Goal: Task Accomplishment & Management: Complete application form

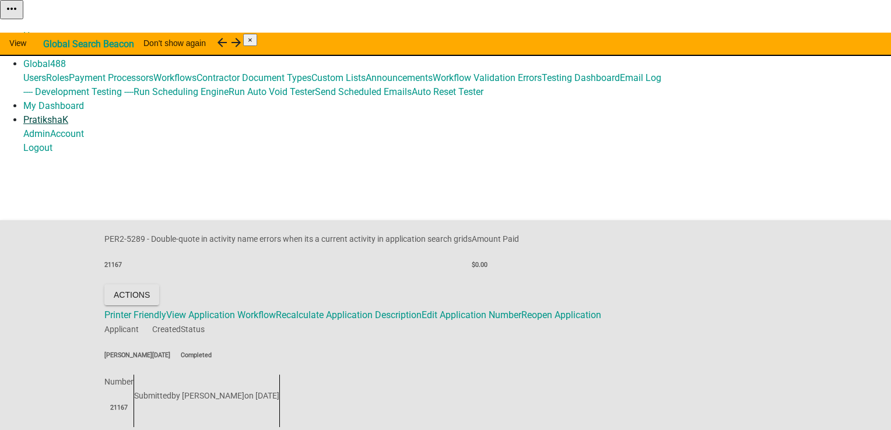
click at [68, 114] on link "PratikshaK" at bounding box center [45, 119] width 45 height 11
click at [48, 30] on link "Home" at bounding box center [35, 35] width 24 height 11
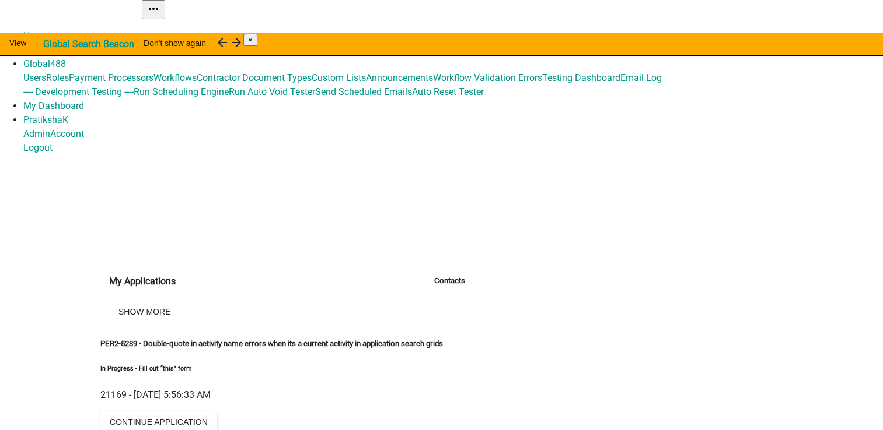
click at [50, 44] on link "Admin" at bounding box center [36, 49] width 27 height 11
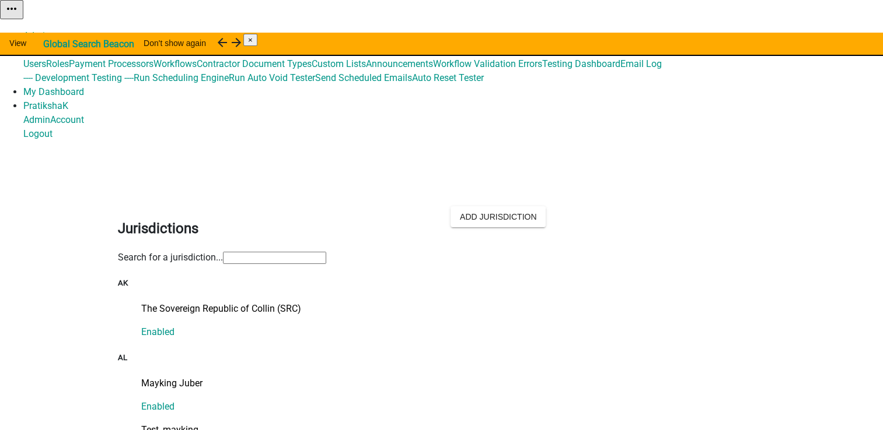
click at [300, 252] on input "text" at bounding box center [274, 258] width 103 height 12
click at [303, 252] on input "text" at bounding box center [274, 258] width 103 height 12
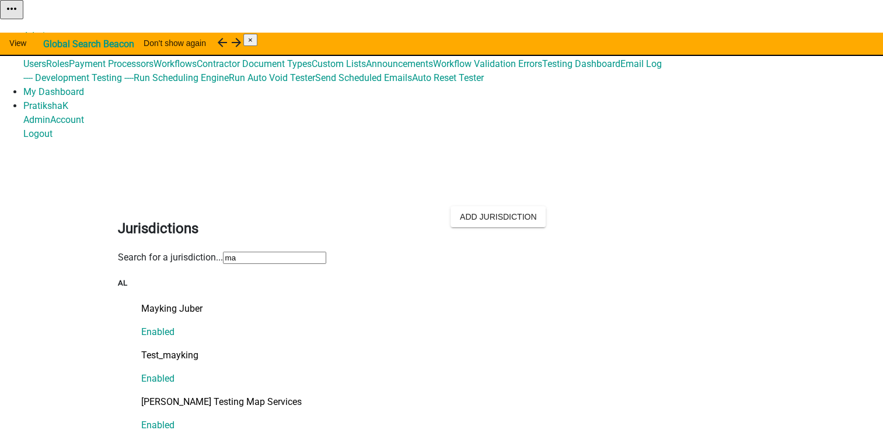
type input "m"
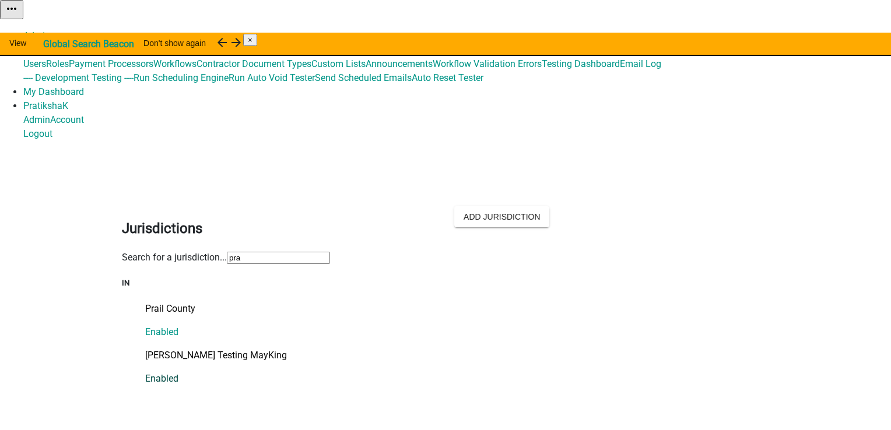
type input "pra"
click at [210, 349] on link "Pratiksha Testing MayKing Enabled" at bounding box center [457, 367] width 624 height 37
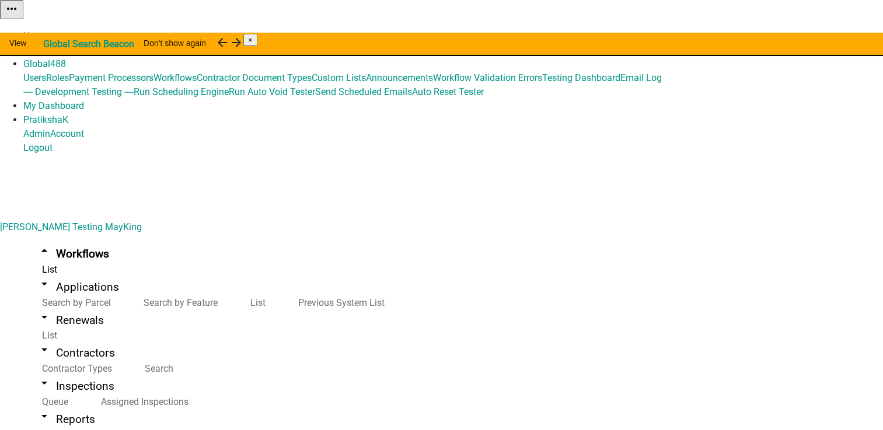
select select "3"
click at [56, 240] on link "arrow_drop_up Workflows" at bounding box center [73, 253] width 100 height 27
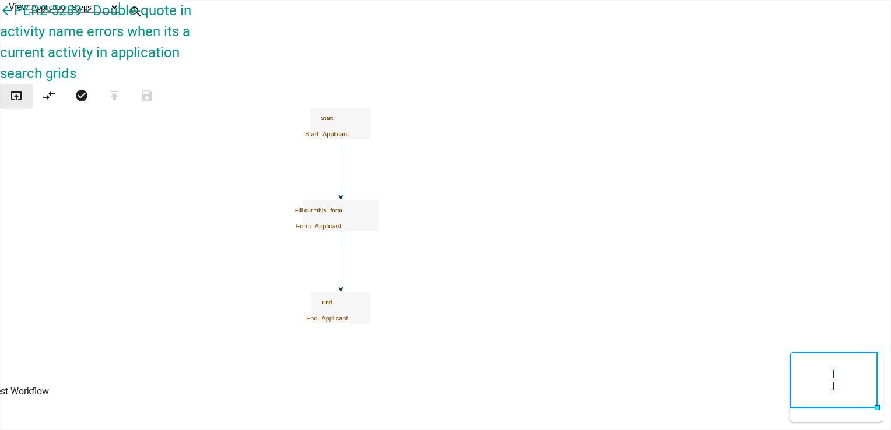
click at [14, 84] on button "open_in_browser" at bounding box center [16, 96] width 33 height 25
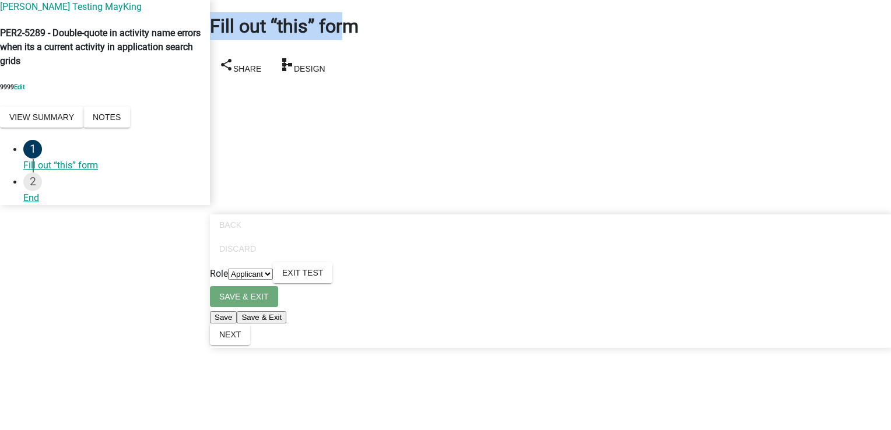
drag, startPoint x: 222, startPoint y: 17, endPoint x: 391, endPoint y: 28, distance: 169.5
click at [391, 28] on div "Fill out “this” form share Share schema Design" at bounding box center [550, 41] width 699 height 82
drag, startPoint x: 391, startPoint y: 28, endPoint x: 457, endPoint y: 93, distance: 92.8
click at [457, 93] on main "Fill out “this” form share Share schema Design" at bounding box center [550, 197] width 681 height 395
drag, startPoint x: 366, startPoint y: 36, endPoint x: 479, endPoint y: 33, distance: 113.2
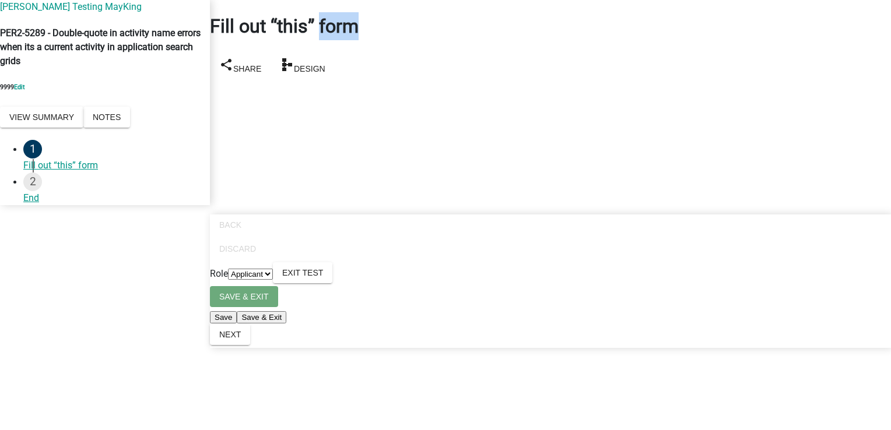
click at [479, 33] on div "Fill out “this” form share Share schema Design" at bounding box center [550, 46] width 681 height 69
drag, startPoint x: 479, startPoint y: 33, endPoint x: 523, endPoint y: 124, distance: 101.2
click at [523, 124] on main "Fill out “this” form share Share schema Design" at bounding box center [550, 197] width 681 height 395
click at [323, 278] on span "Exit Test" at bounding box center [302, 272] width 41 height 9
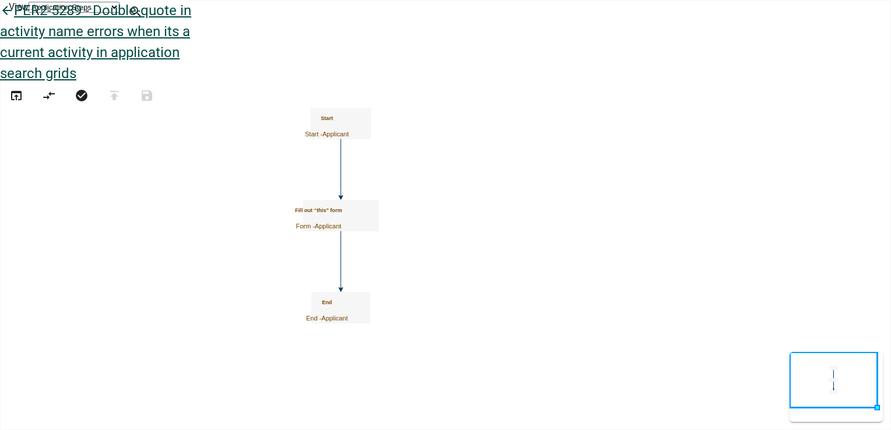
click at [14, 20] on icon "arrow_back" at bounding box center [7, 11] width 14 height 16
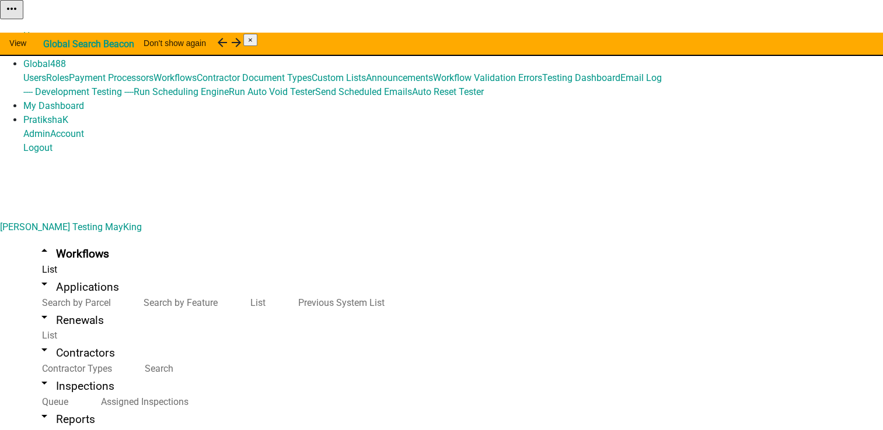
click at [817, 36] on button "Start Application" at bounding box center [849, 29] width 65 height 12
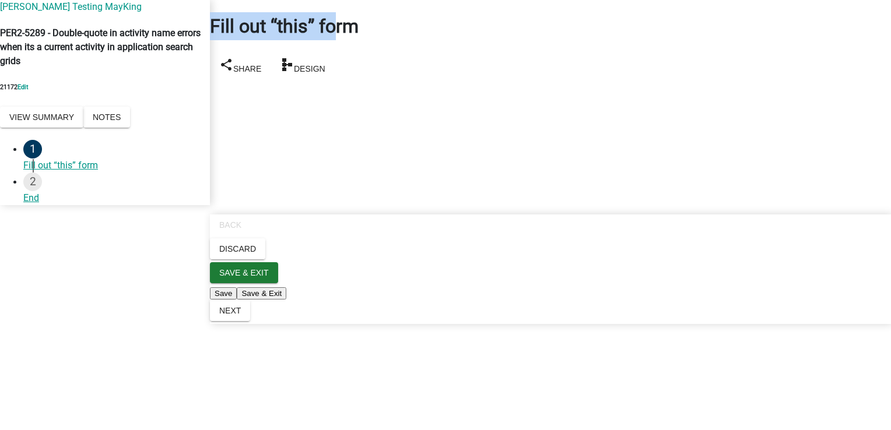
drag, startPoint x: 222, startPoint y: 34, endPoint x: 380, endPoint y: 34, distance: 158.7
click at [380, 34] on div "Fill out “this” form share Share schema Design" at bounding box center [550, 41] width 699 height 82
drag, startPoint x: 380, startPoint y: 34, endPoint x: 583, endPoint y: 106, distance: 215.3
click at [583, 106] on main "Fill out “this” form share Share schema Design" at bounding box center [550, 197] width 681 height 395
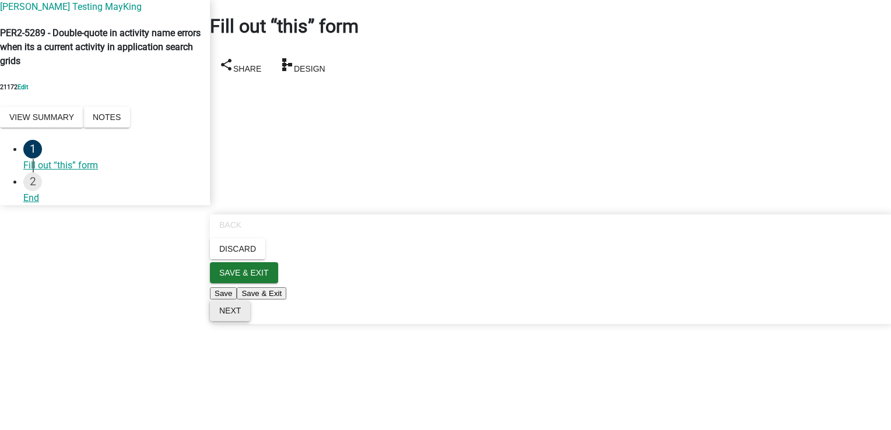
click at [241, 316] on span "Next" at bounding box center [230, 310] width 22 height 9
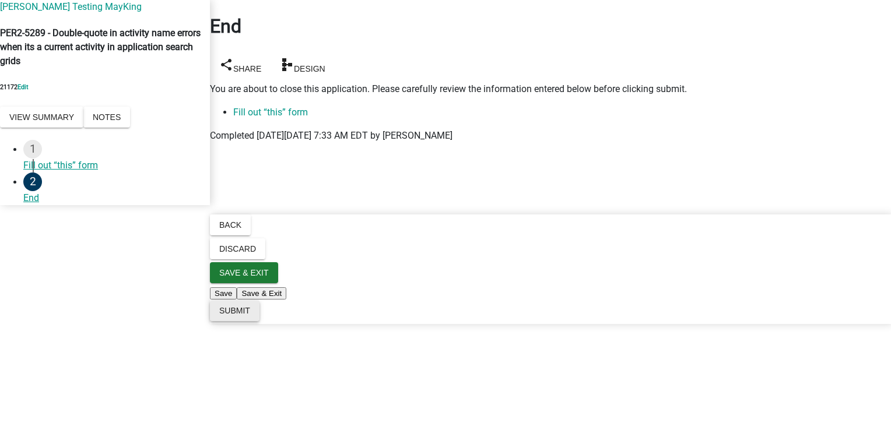
click at [250, 316] on span "Submit" at bounding box center [234, 310] width 31 height 9
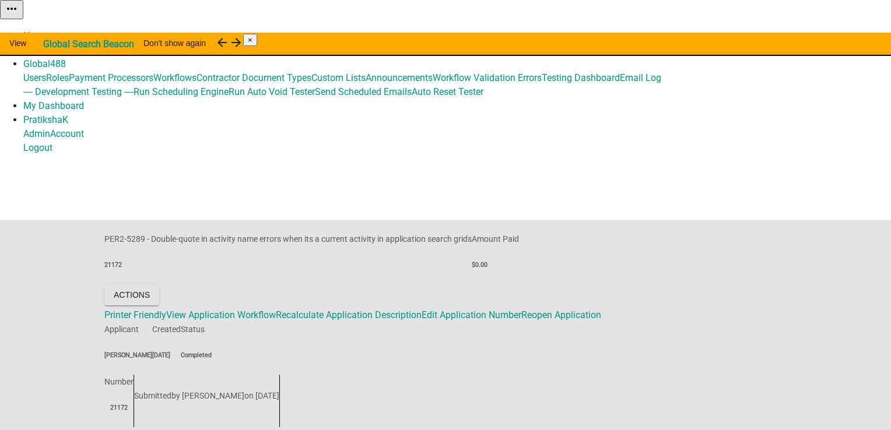
click at [48, 30] on link "Home" at bounding box center [35, 35] width 24 height 11
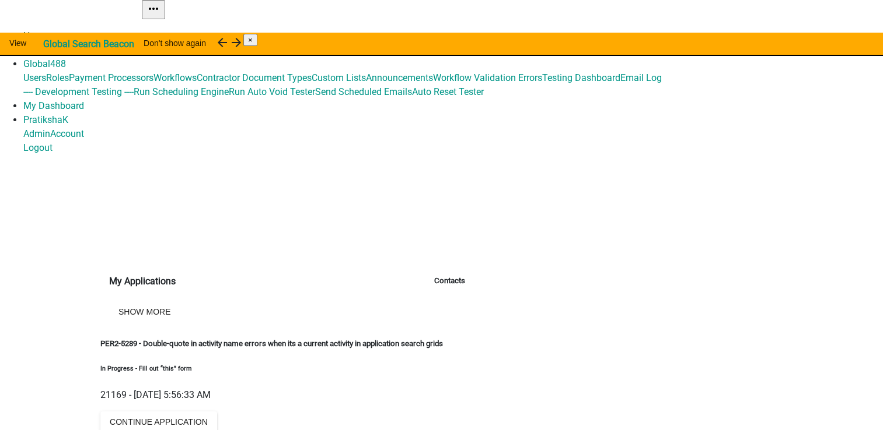
click at [48, 30] on link "Home" at bounding box center [35, 35] width 24 height 11
click at [68, 114] on link "PratikshaK" at bounding box center [45, 119] width 45 height 11
click at [48, 30] on link "Home" at bounding box center [35, 35] width 24 height 11
click at [0, 16] on img at bounding box center [0, 16] width 0 height 0
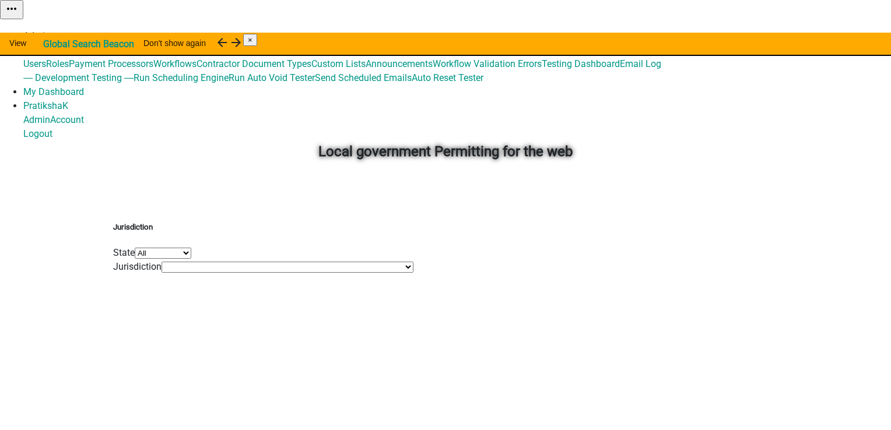
click at [50, 30] on link "Admin" at bounding box center [36, 35] width 27 height 11
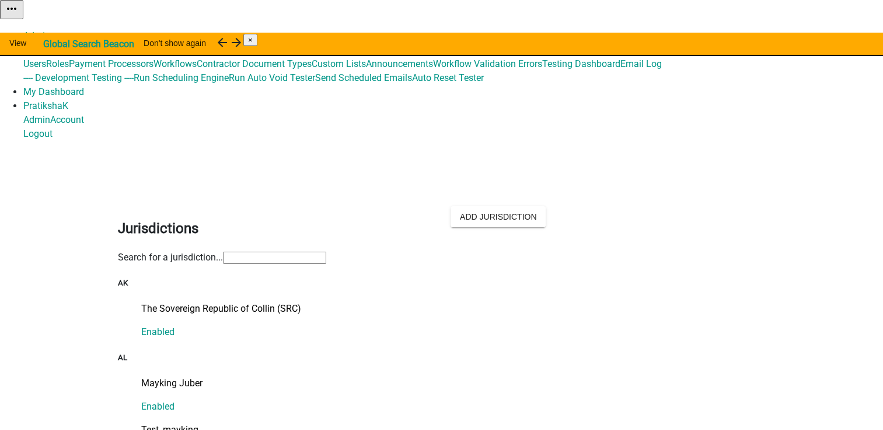
click at [326, 252] on input "text" at bounding box center [274, 258] width 103 height 12
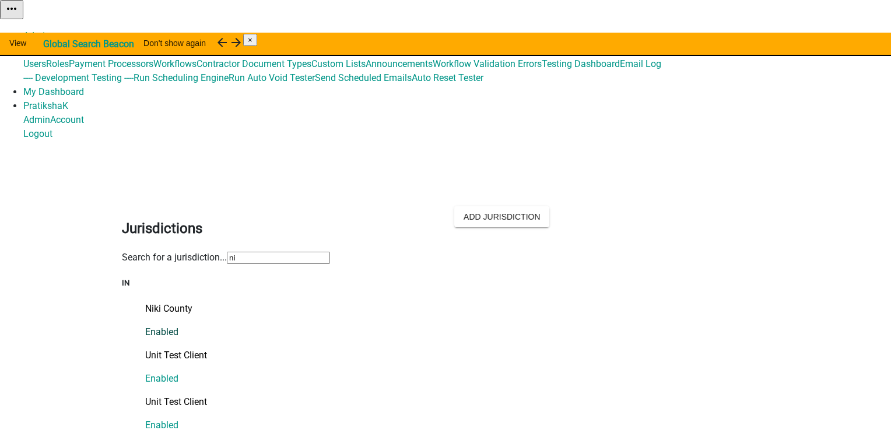
type input "ni"
click at [152, 302] on link "Niki County Enabled" at bounding box center [457, 320] width 624 height 37
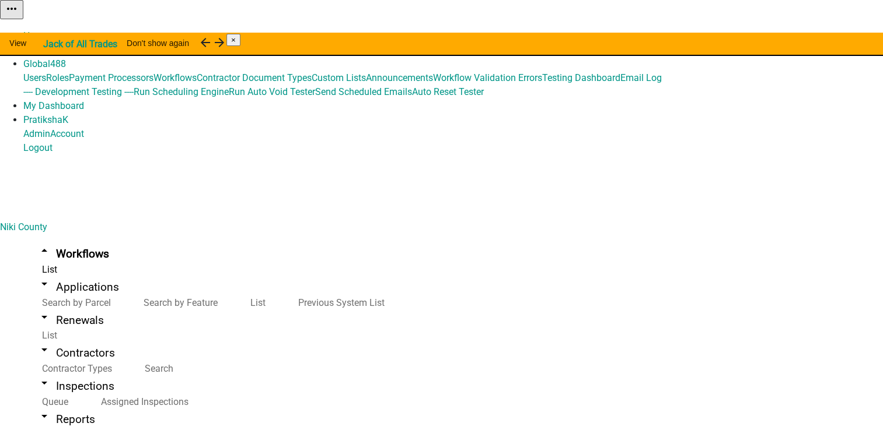
scroll to position [2042, 0]
click at [765, 36] on button "Copy" at bounding box center [751, 29] width 27 height 12
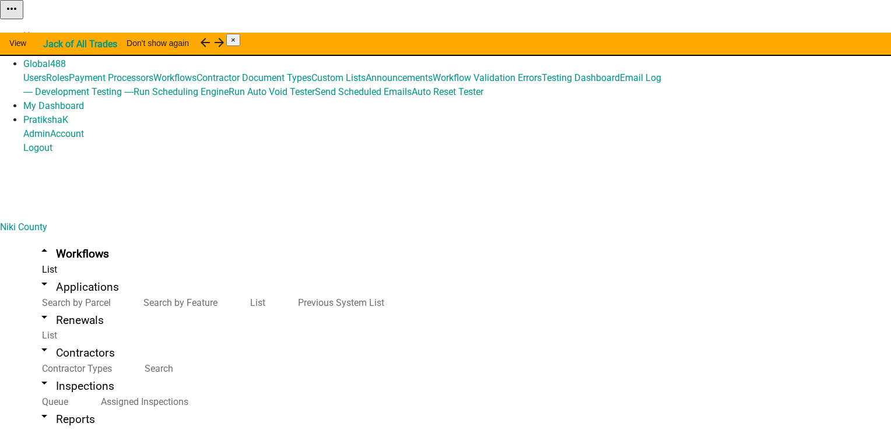
select select "2cd9e8bf-2d44-4436-98dd-e268a7b12954"
type input "Copy Of - 3013 - Multiple Parcel Testing"
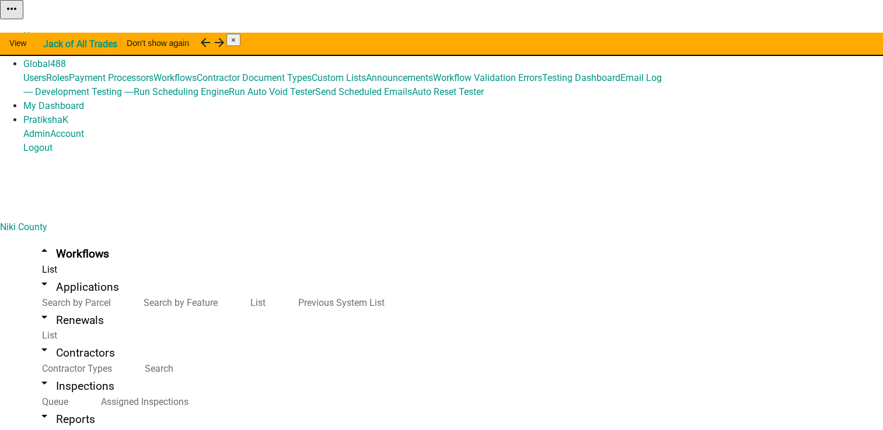
click at [50, 44] on link "Admin" at bounding box center [36, 49] width 27 height 11
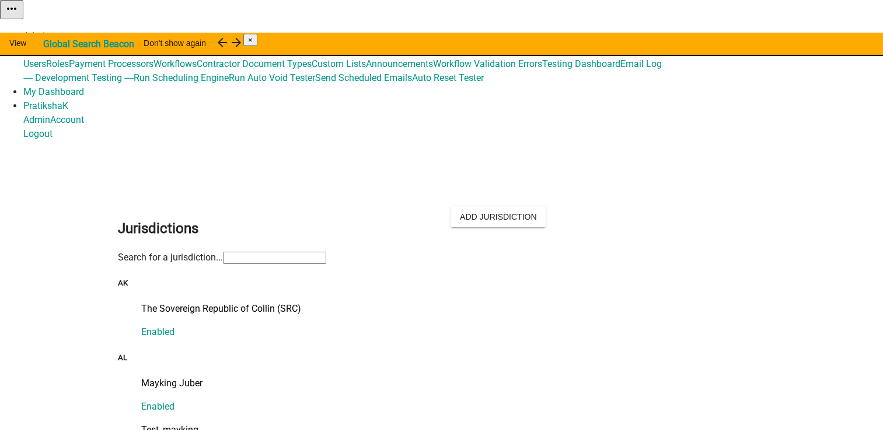
click at [326, 252] on input "text" at bounding box center [274, 258] width 103 height 12
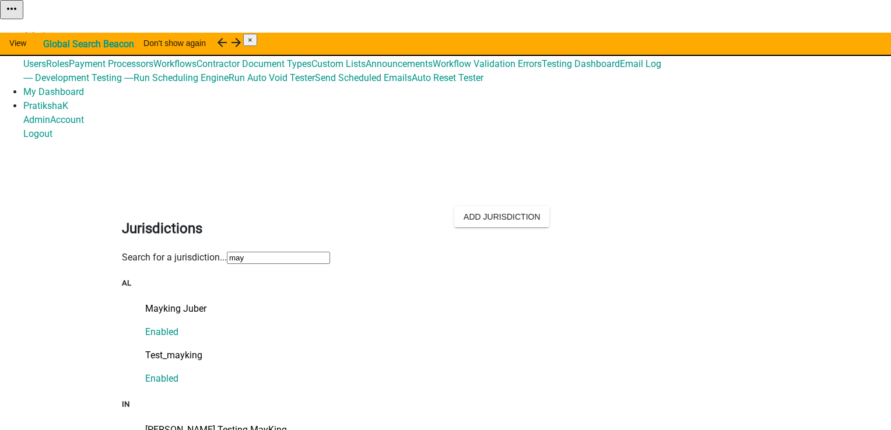
type input "may"
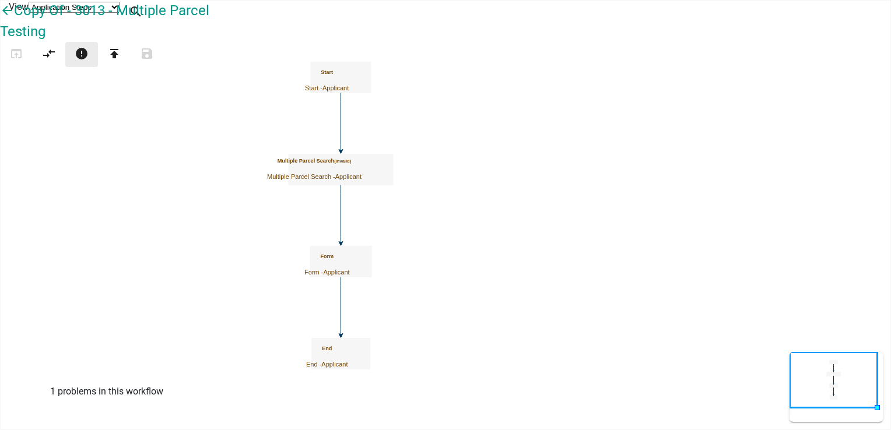
click at [89, 63] on icon "error" at bounding box center [82, 55] width 14 height 16
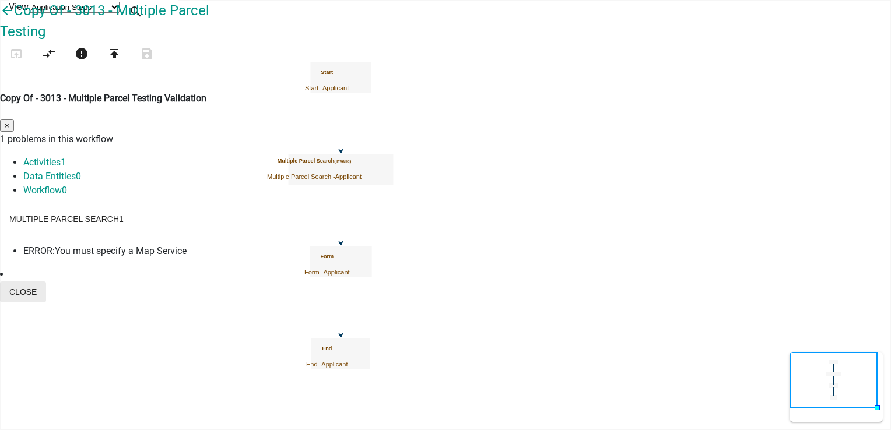
click at [46, 282] on button "Close" at bounding box center [23, 292] width 46 height 21
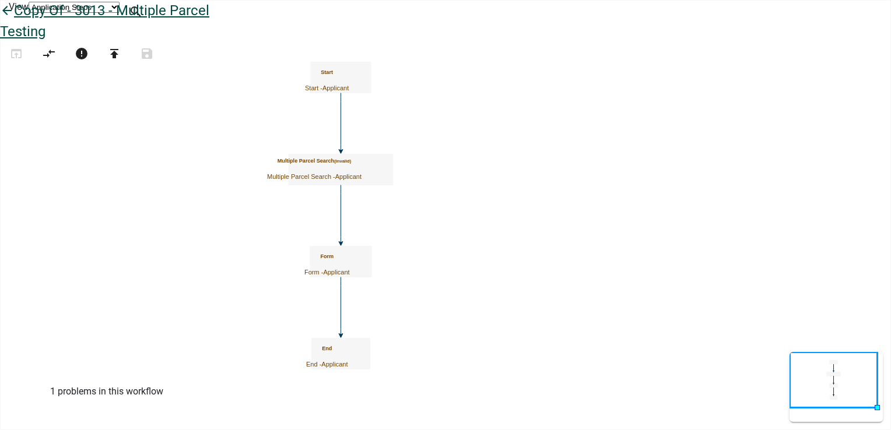
click at [14, 20] on icon "arrow_back" at bounding box center [7, 11] width 14 height 16
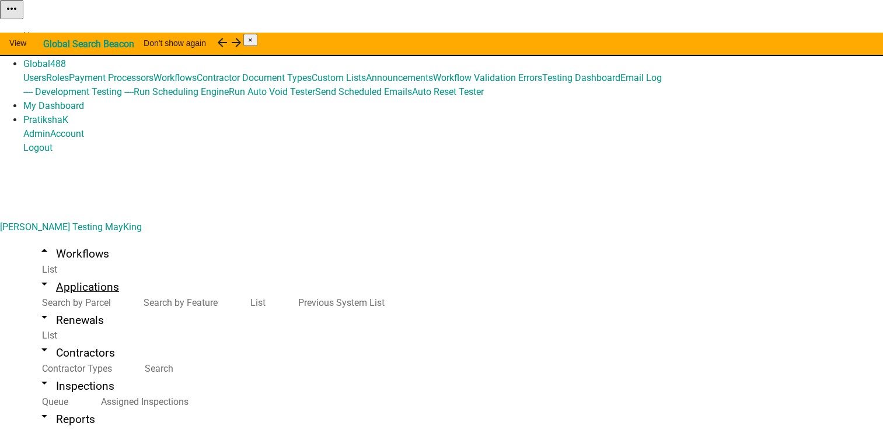
click at [65, 274] on link "arrow_drop_down Applications" at bounding box center [78, 287] width 110 height 27
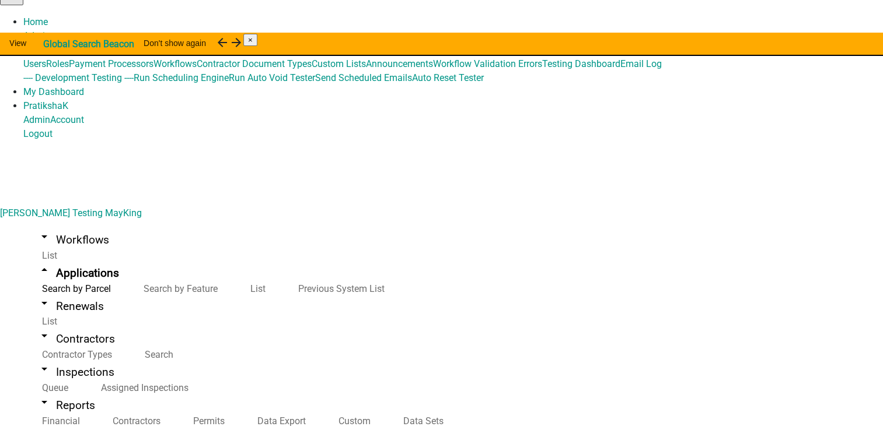
scroll to position [52, 0]
type input "j"
click at [71, 226] on link "arrow_drop_down Workflows" at bounding box center [73, 239] width 100 height 27
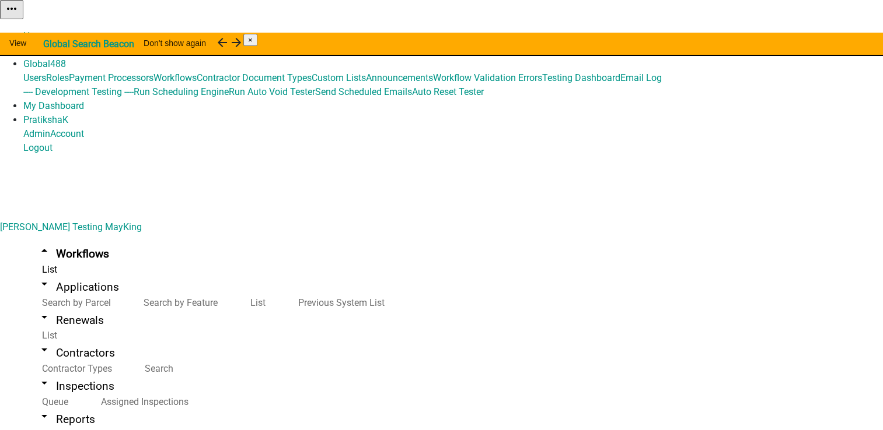
scroll to position [14, 0]
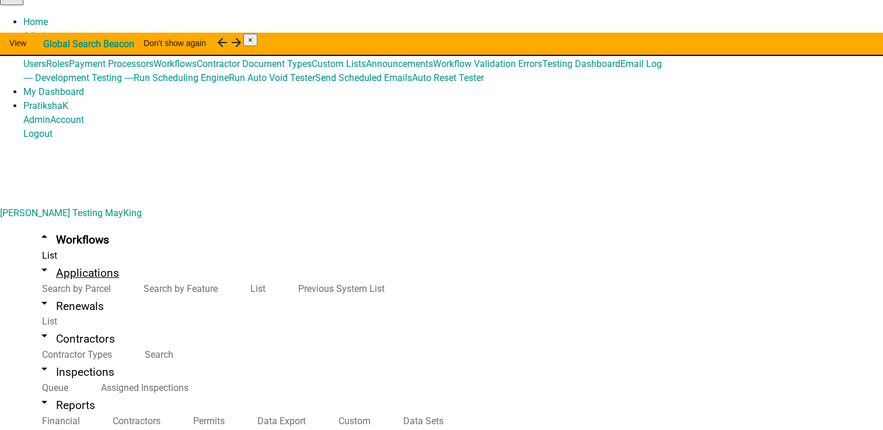
click at [61, 260] on link "arrow_drop_down Applications" at bounding box center [78, 273] width 110 height 27
click at [72, 226] on link "arrow_drop_down Workflows" at bounding box center [73, 239] width 100 height 27
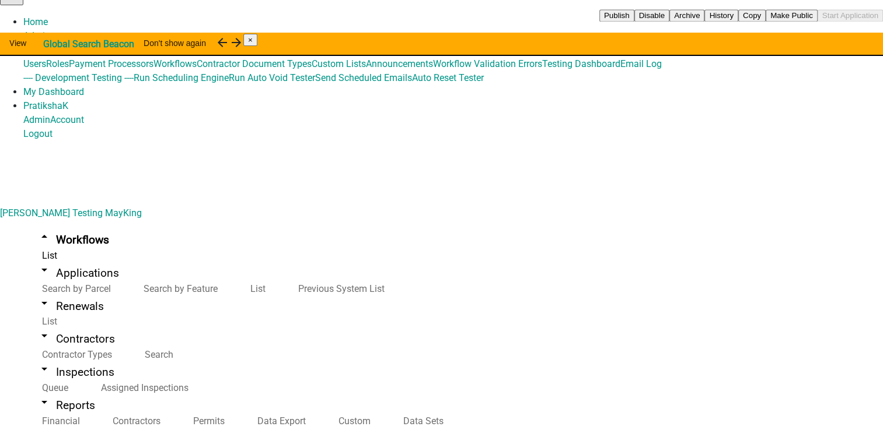
click at [803, 22] on div "Publish Disable Archive History Copy Make Public Start Application" at bounding box center [740, 15] width 283 height 14
click at [50, 30] on link "Admin" at bounding box center [36, 35] width 27 height 11
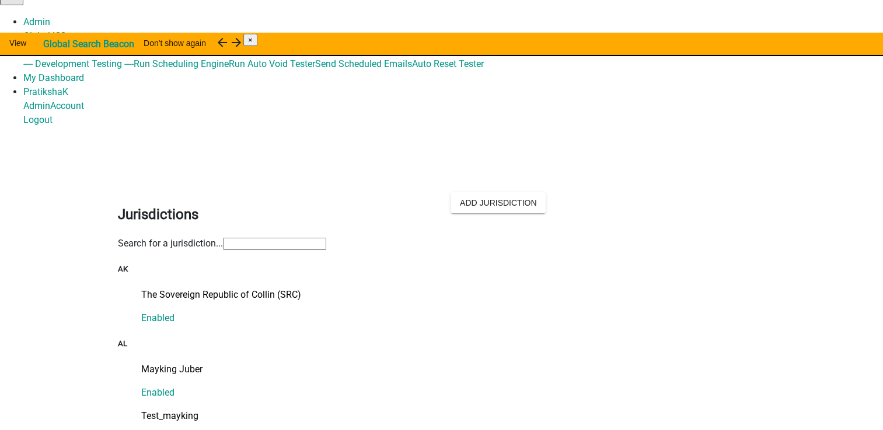
click at [324, 238] on input "text" at bounding box center [274, 244] width 103 height 12
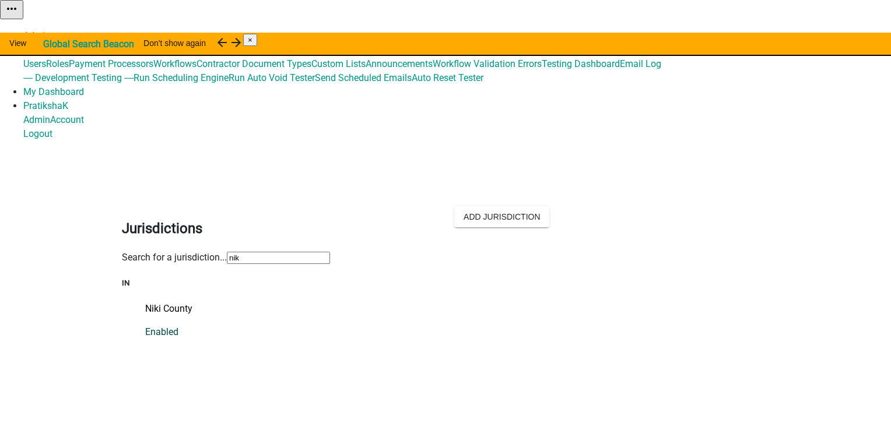
type input "nik"
click at [189, 302] on link "Niki County Enabled" at bounding box center [457, 320] width 624 height 37
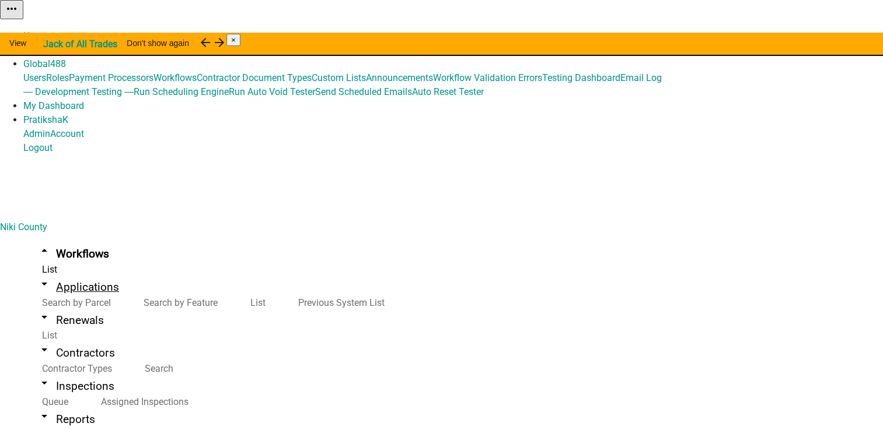
click at [82, 274] on link "arrow_drop_down Applications" at bounding box center [78, 287] width 110 height 27
click at [232, 290] on link "List" at bounding box center [256, 302] width 48 height 25
click at [57, 290] on link "Search by Parcel" at bounding box center [73, 302] width 101 height 25
type input "miller"
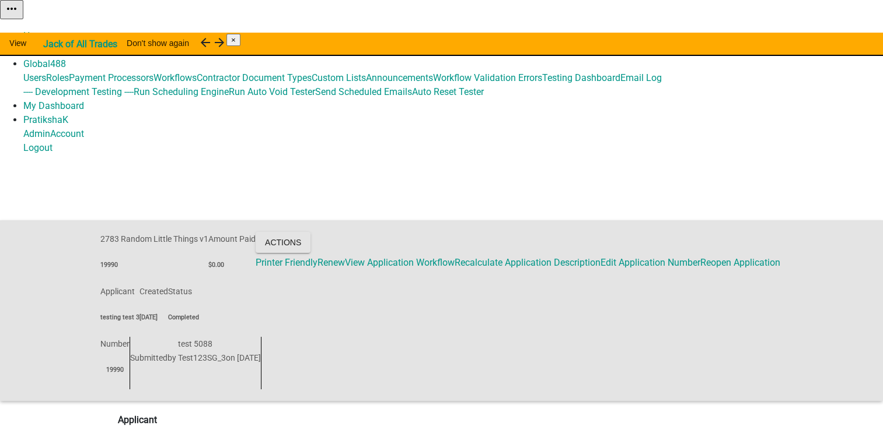
scroll to position [12, 0]
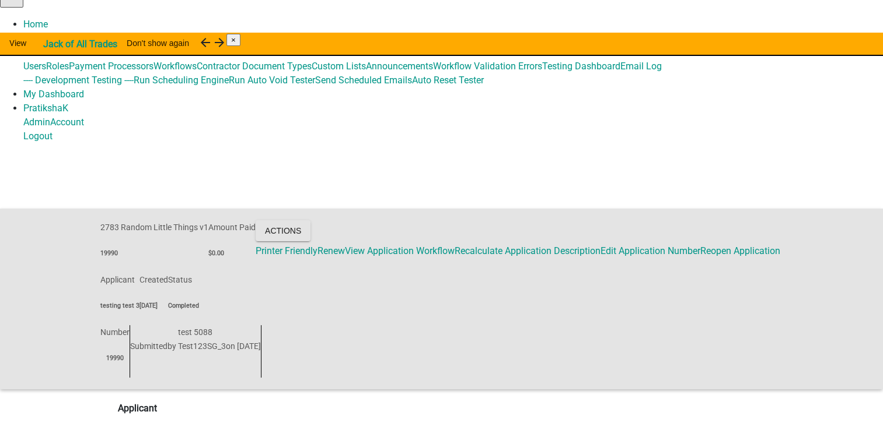
drag, startPoint x: 518, startPoint y: 352, endPoint x: 672, endPoint y: 351, distance: 154.0
drag, startPoint x: 672, startPoint y: 351, endPoint x: 590, endPoint y: 269, distance: 115.5
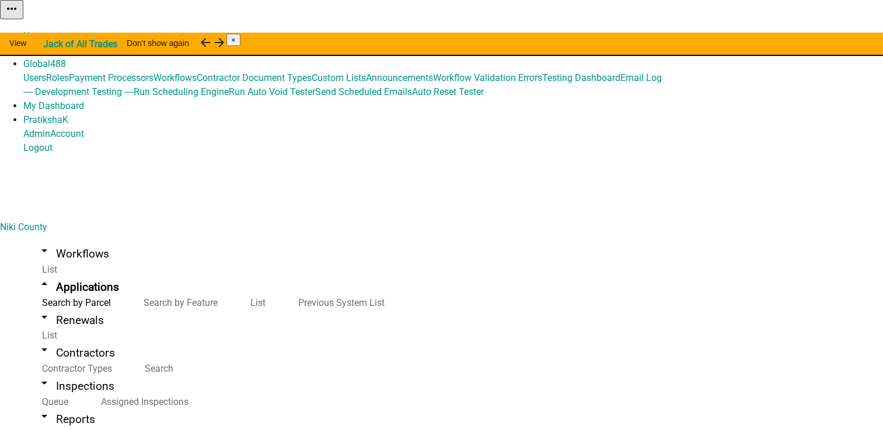
type input "miller"
click at [37, 240] on link "arrow_drop_down Workflows" at bounding box center [73, 253] width 100 height 27
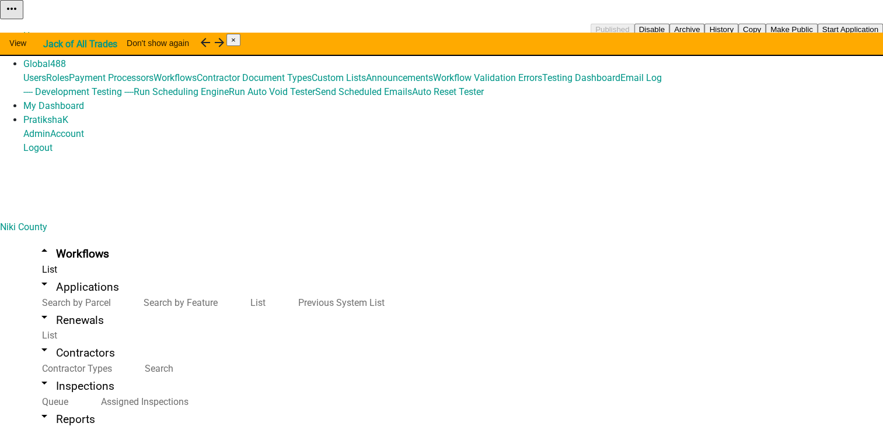
scroll to position [175, 0]
click at [817, 36] on button "Start Application" at bounding box center [849, 29] width 65 height 12
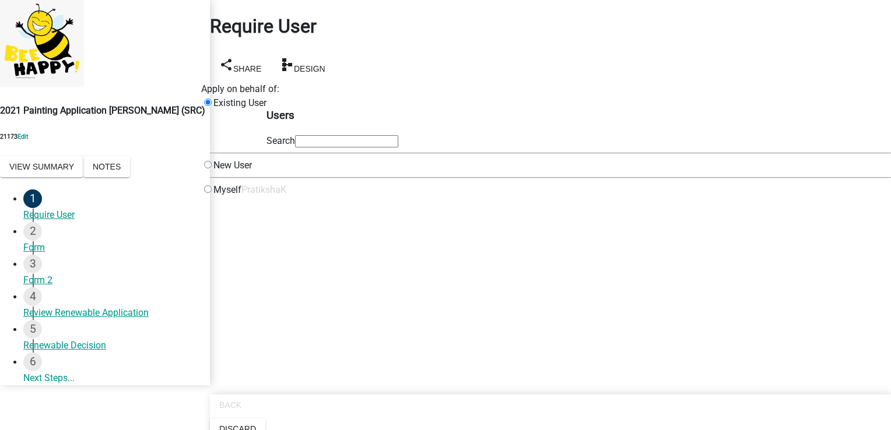
click at [241, 197] on div "Myself" at bounding box center [221, 190] width 40 height 14
click at [212, 193] on input "radio" at bounding box center [208, 189] width 8 height 8
radio input "true"
radio input "false"
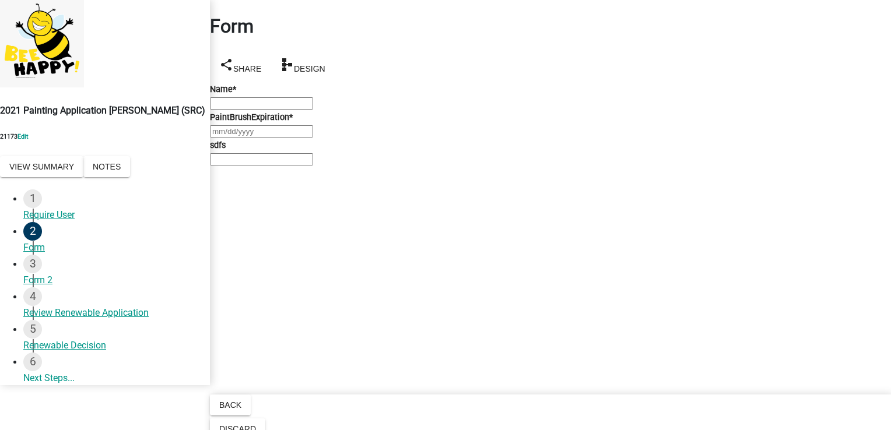
click at [313, 110] on input "Name *" at bounding box center [261, 103] width 103 height 12
type input "P"
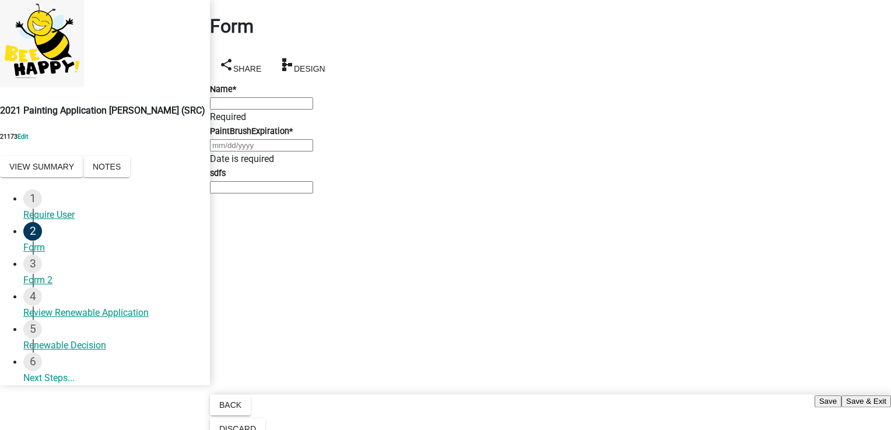
click at [842, 395] on button "Save & Exit" at bounding box center [867, 401] width 50 height 12
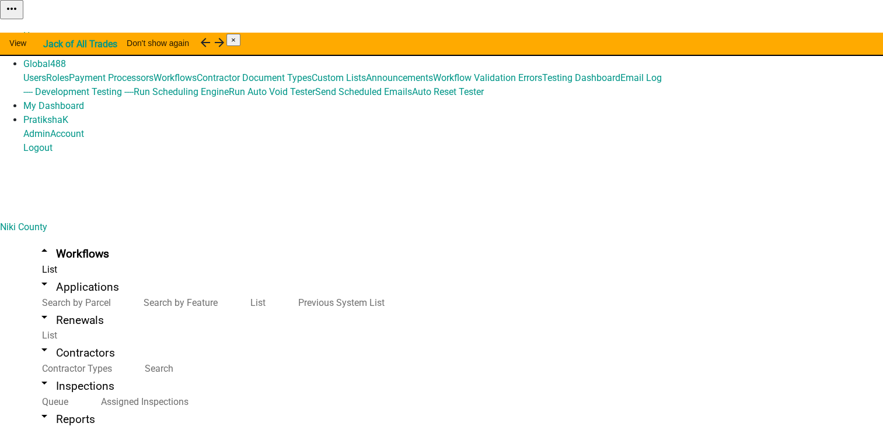
scroll to position [699, 0]
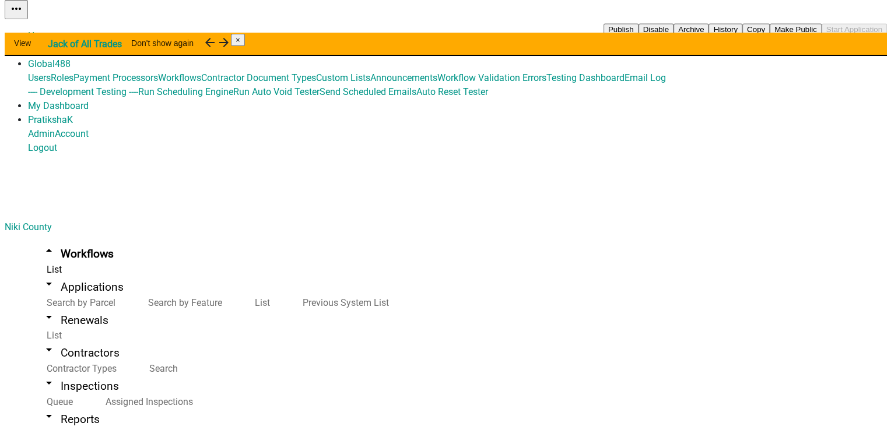
scroll to position [815, 0]
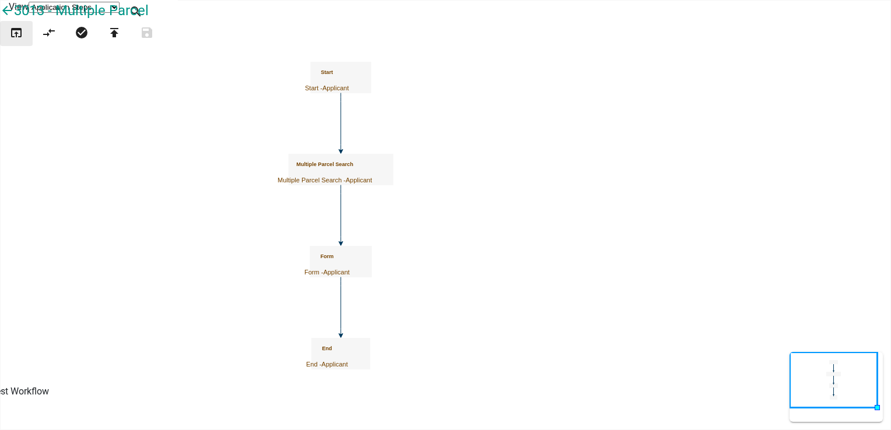
click at [17, 42] on icon "open_in_browser" at bounding box center [16, 34] width 14 height 16
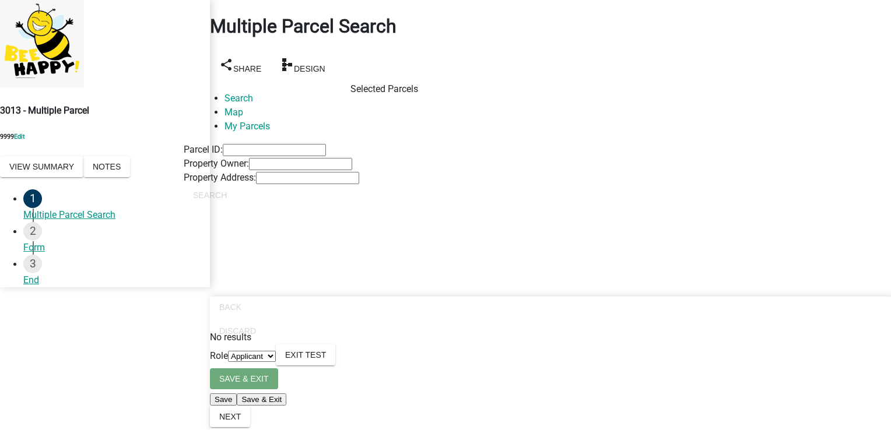
click at [352, 170] on input "Property Owner:" at bounding box center [300, 164] width 103 height 12
type input "miller"
click at [236, 206] on button "Search" at bounding box center [210, 195] width 52 height 21
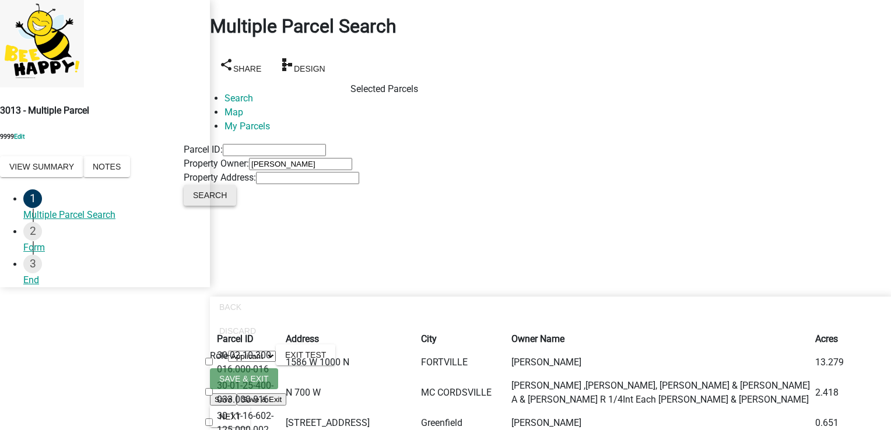
scroll to position [117, 0]
click at [215, 357] on label at bounding box center [215, 362] width 0 height 11
click at [213, 358] on input "checkbox" at bounding box center [209, 362] width 8 height 8
checkbox input "true"
click at [215, 387] on label at bounding box center [215, 392] width 0 height 11
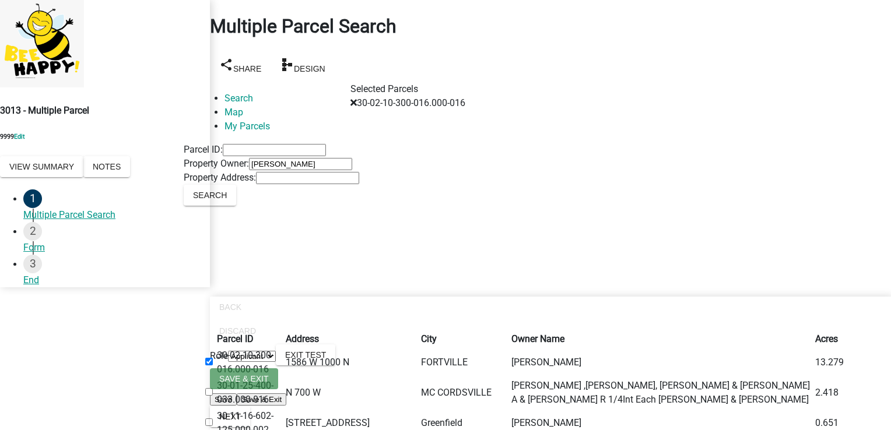
click at [213, 388] on input "checkbox" at bounding box center [209, 392] width 8 height 8
checkbox input "true"
click at [250, 419] on button "Next" at bounding box center [230, 417] width 40 height 21
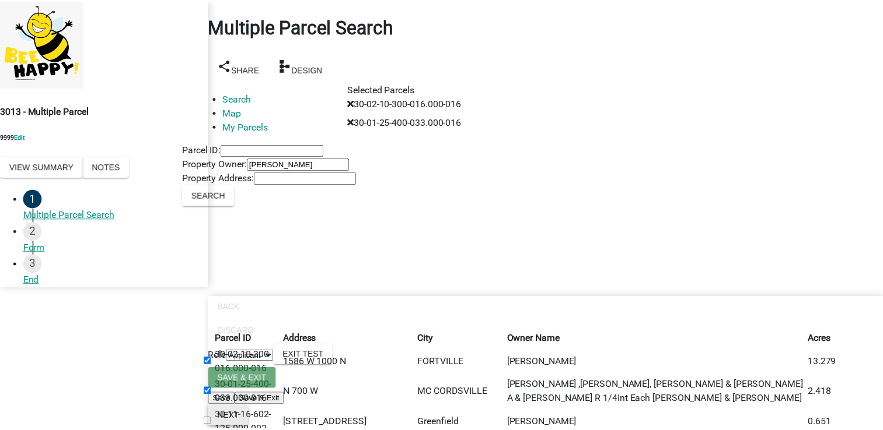
scroll to position [0, 0]
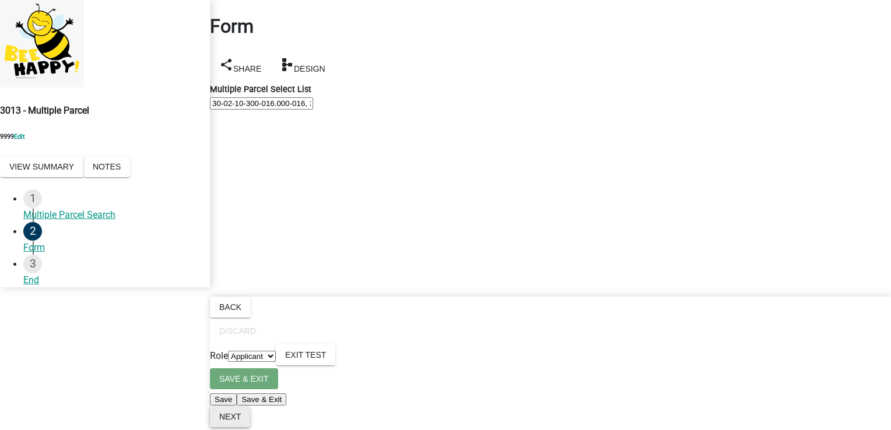
click at [241, 412] on span "Next" at bounding box center [230, 416] width 22 height 9
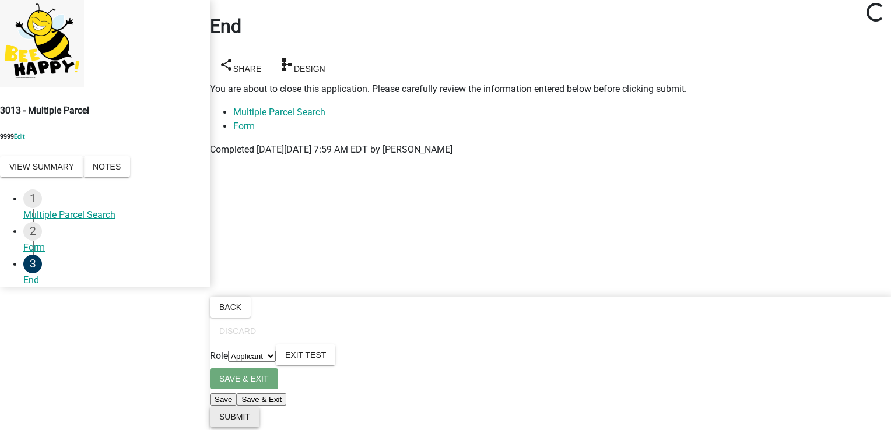
click at [250, 415] on span "Submit" at bounding box center [234, 416] width 31 height 9
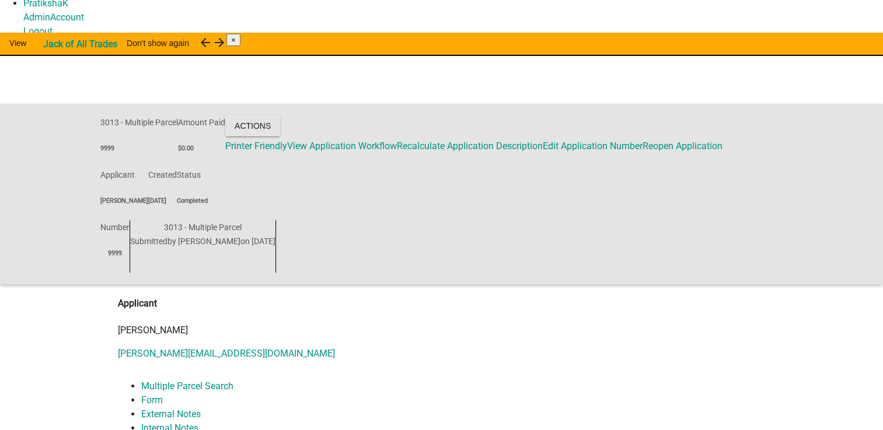
scroll to position [175, 0]
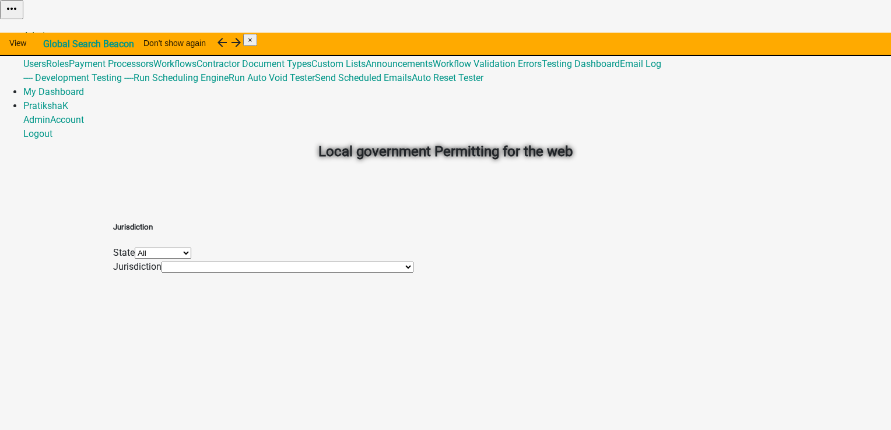
click at [50, 30] on link "Admin" at bounding box center [36, 35] width 27 height 11
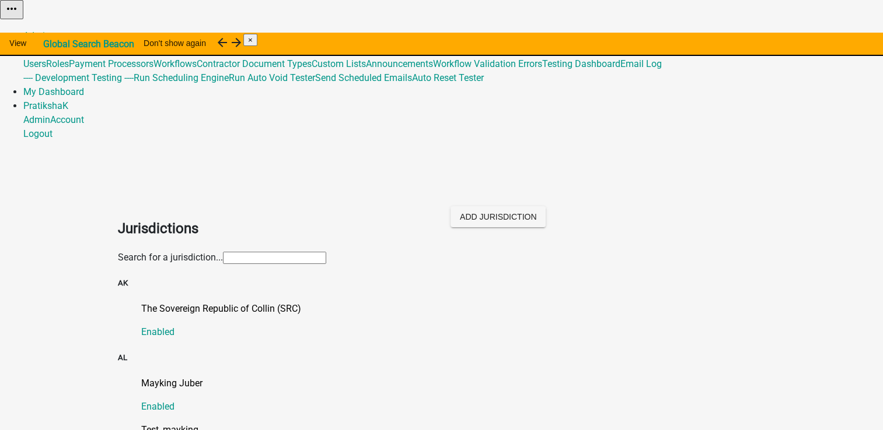
click at [326, 252] on input "text" at bounding box center [274, 258] width 103 height 12
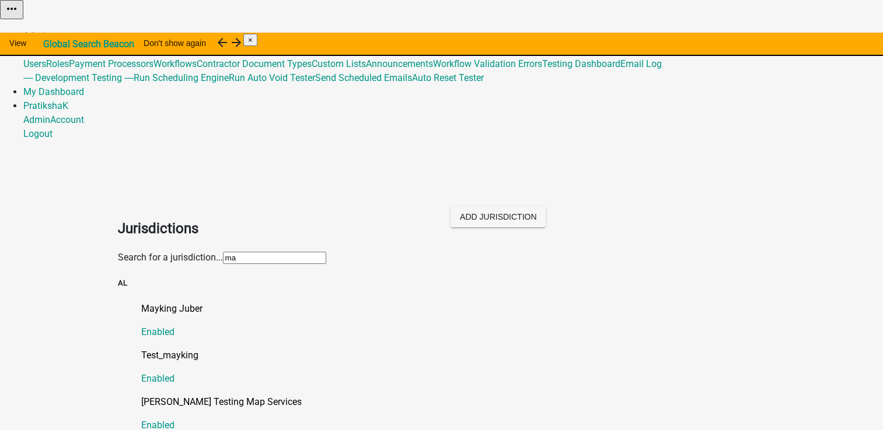
type input "m"
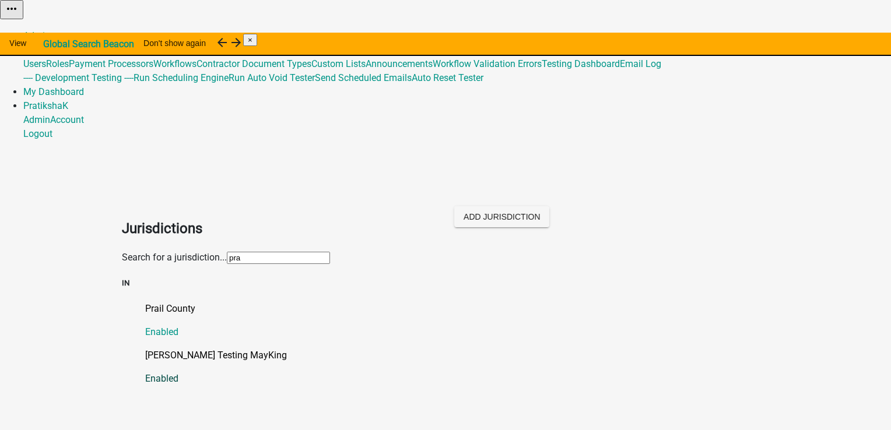
type input "pra"
click at [180, 349] on link "[PERSON_NAME] Testing MayKing Enabled" at bounding box center [457, 367] width 624 height 37
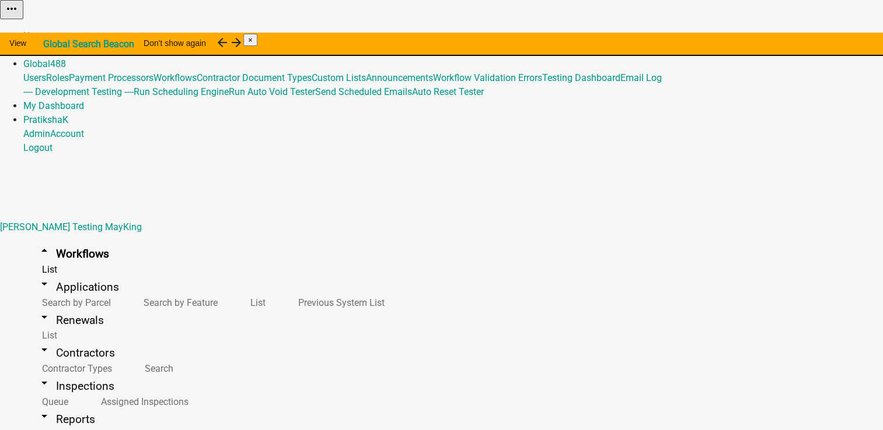
click at [57, 274] on link "arrow_drop_down Applications" at bounding box center [78, 287] width 110 height 27
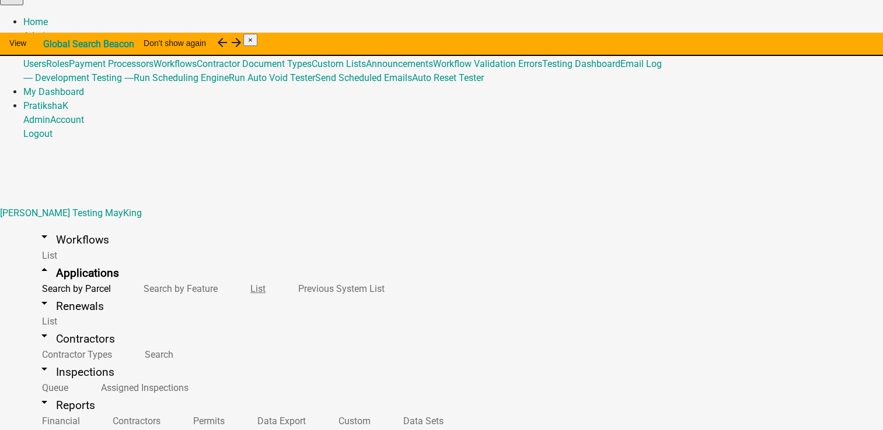
click at [232, 276] on link "List" at bounding box center [256, 288] width 48 height 25
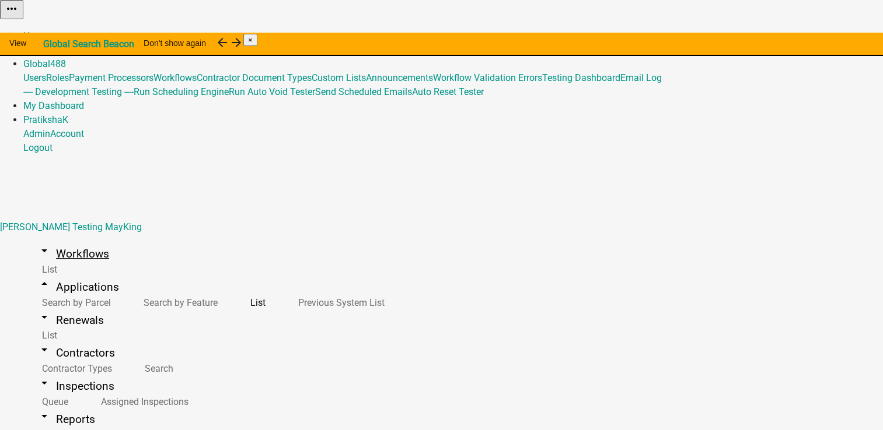
click at [73, 240] on link "arrow_drop_down Workflows" at bounding box center [73, 253] width 100 height 27
select select "224ee69f-a489-44c5-a1d9-1833db8d0b63"
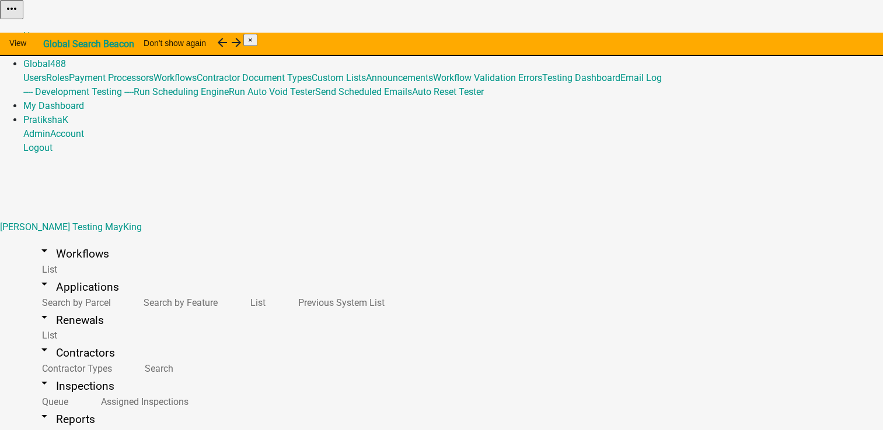
select select "IN"
select select "Eastern Standard Time"
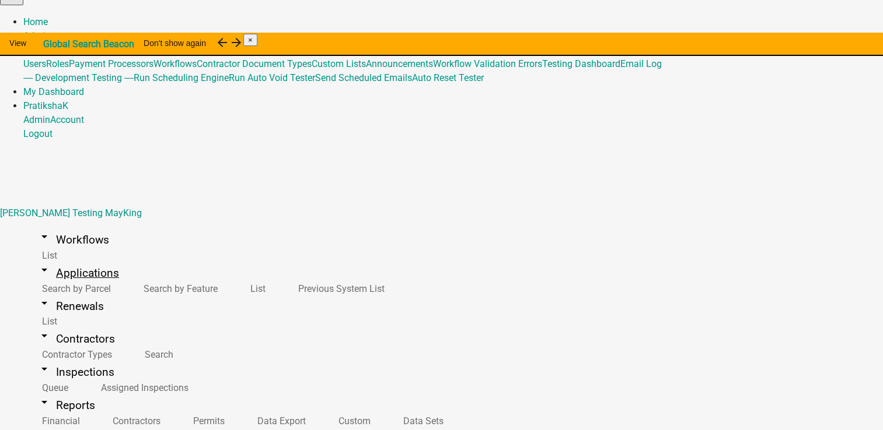
click at [86, 260] on link "arrow_drop_down Applications" at bounding box center [78, 273] width 110 height 27
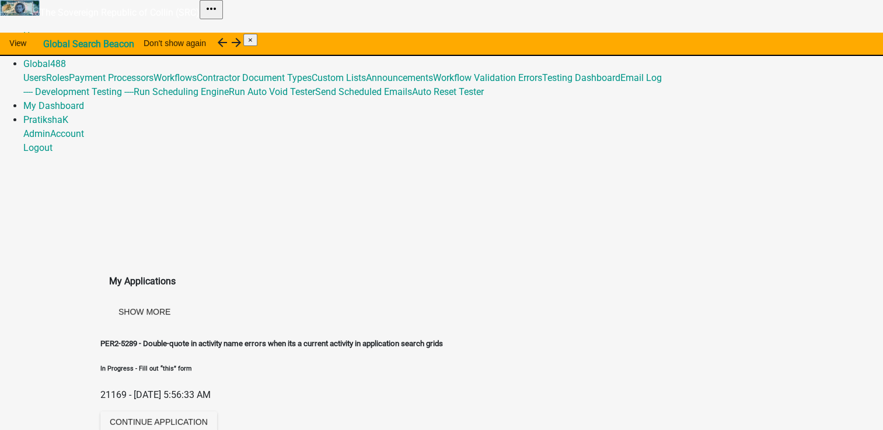
scroll to position [58, 0]
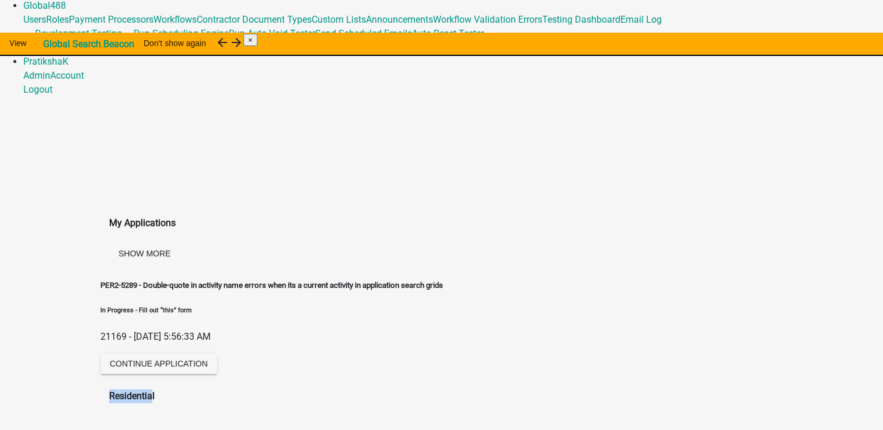
drag, startPoint x: 114, startPoint y: 278, endPoint x: 184, endPoint y: 278, distance: 70.6
drag, startPoint x: 184, startPoint y: 278, endPoint x: 228, endPoint y: 321, distance: 61.5
click at [215, 429] on h5 "4513 - RenderTemplateValue slow" at bounding box center [157, 435] width 114 height 12
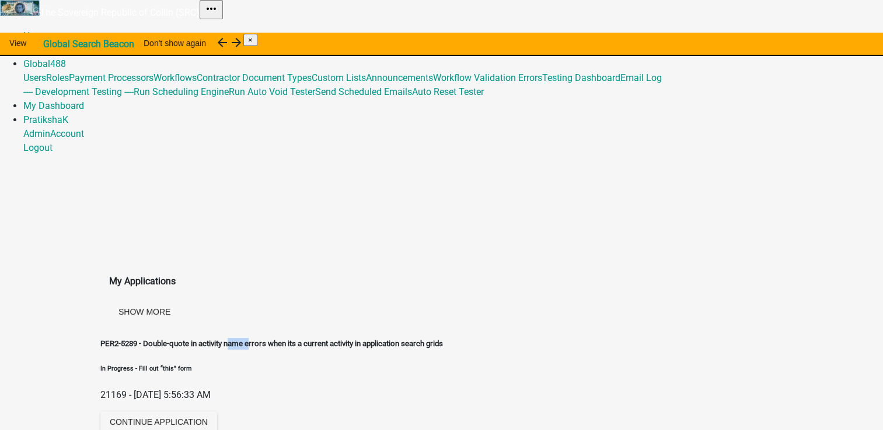
drag, startPoint x: 188, startPoint y: 169, endPoint x: 234, endPoint y: 179, distance: 47.7
click at [234, 338] on h5 "PER2-5289 - Double-quote in activity name errors when its a current activity in…" at bounding box center [271, 344] width 342 height 12
click at [321, 338] on div "PER2-5289 - Double-quote in activity name errors when its a current activity in…" at bounding box center [271, 386] width 342 height 97
drag, startPoint x: 222, startPoint y: 161, endPoint x: 282, endPoint y: 161, distance: 60.7
click at [282, 338] on h5 "PER2-5289 - Double-quote in activity name errors when its a current activity in…" at bounding box center [271, 344] width 342 height 12
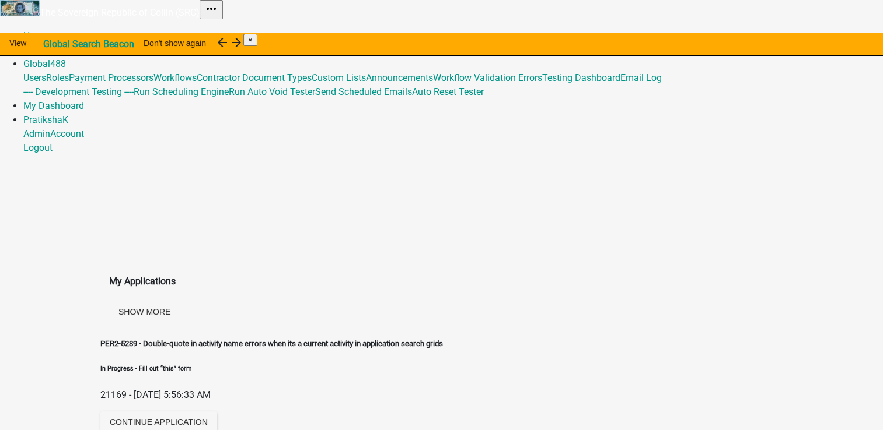
drag, startPoint x: 282, startPoint y: 161, endPoint x: 277, endPoint y: 209, distance: 48.7
click at [277, 338] on h5 "PER2-5289 - Double-quote in activity name errors when its a current activity in…" at bounding box center [271, 344] width 342 height 12
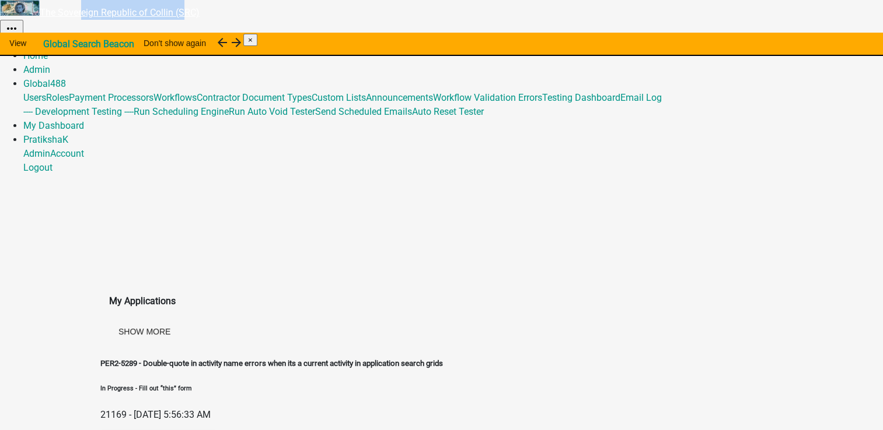
drag, startPoint x: 229, startPoint y: 17, endPoint x: 331, endPoint y: 12, distance: 102.8
click at [199, 12] on link "The Sovereign Republic of Collin (SRC)" at bounding box center [120, 12] width 160 height 11
click at [449, 345] on div "PER2-5289 - Double-quote in activity name errors when its a current activity in…" at bounding box center [441, 400] width 682 height 110
drag, startPoint x: 226, startPoint y: 22, endPoint x: 341, endPoint y: 15, distance: 115.1
click at [199, 15] on link "The Sovereign Republic of Collin (SRC)" at bounding box center [120, 12] width 160 height 11
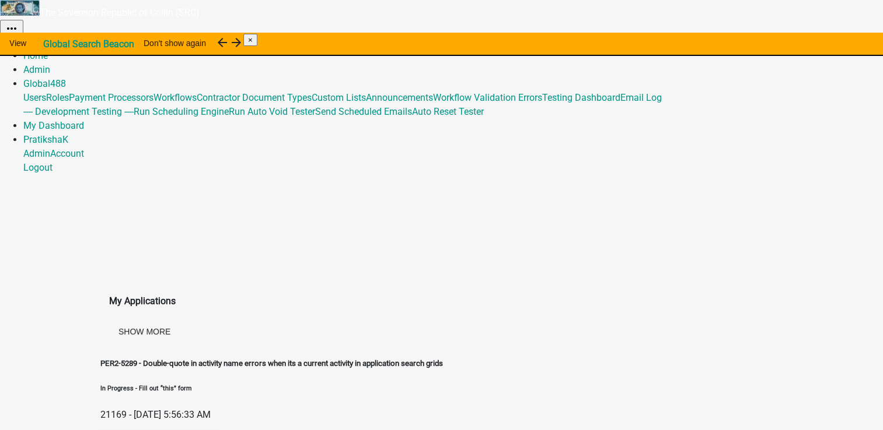
drag, startPoint x: 341, startPoint y: 15, endPoint x: 436, endPoint y: 139, distance: 156.9
click at [436, 345] on div "PER2-5289 - Double-quote in activity name errors when its a current activity in…" at bounding box center [441, 400] width 682 height 110
click at [50, 64] on link "Admin" at bounding box center [36, 69] width 27 height 11
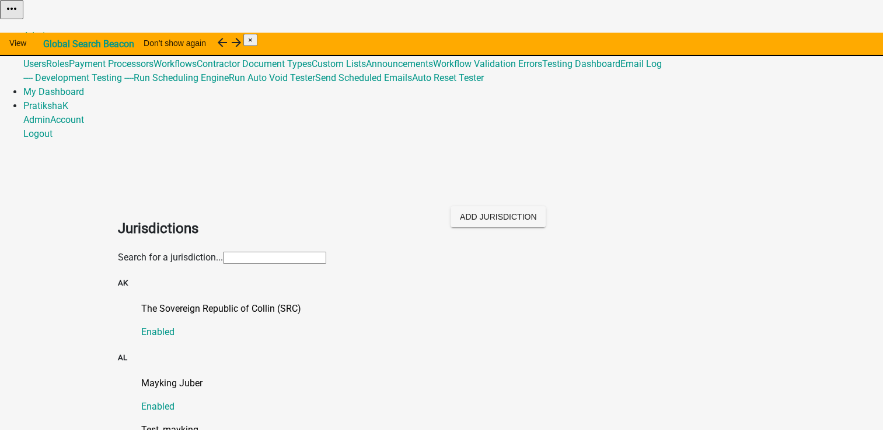
click at [326, 252] on input "text" at bounding box center [274, 258] width 103 height 12
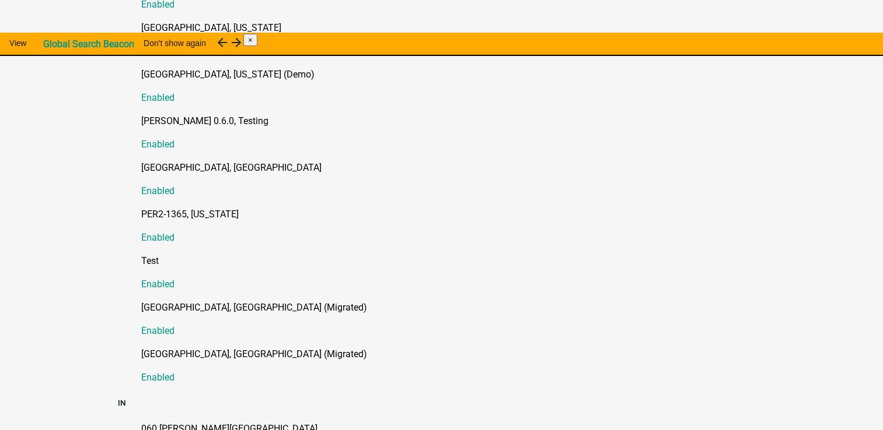
scroll to position [1575, 0]
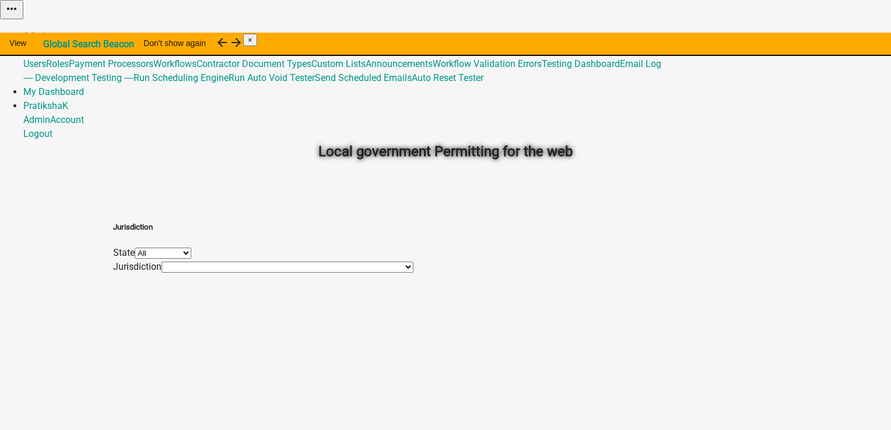
click at [191, 259] on select "All [US_STATE] [US_STATE] [US_STATE] [US_STATE] [US_STATE] [US_STATE] [US_STATE…" at bounding box center [163, 253] width 57 height 11
select select "[US_STATE]"
click at [191, 248] on select "All [US_STATE] [US_STATE] [US_STATE] [US_STATE] [US_STATE] [US_STATE] [US_STATE…" at bounding box center [163, 253] width 57 height 11
click at [309, 273] on select "060 [PERSON_NAME][GEOGRAPHIC_DATA] Anyville Child Jurisdiction A Child Jurisdic…" at bounding box center [283, 267] width 243 height 11
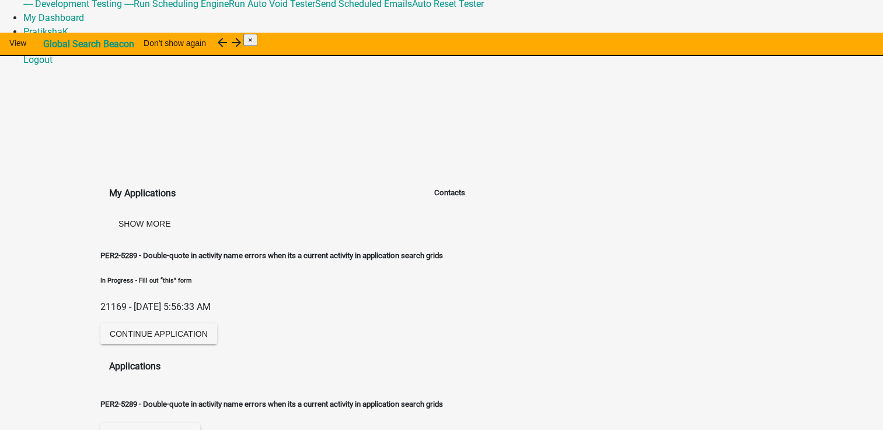
scroll to position [30, 0]
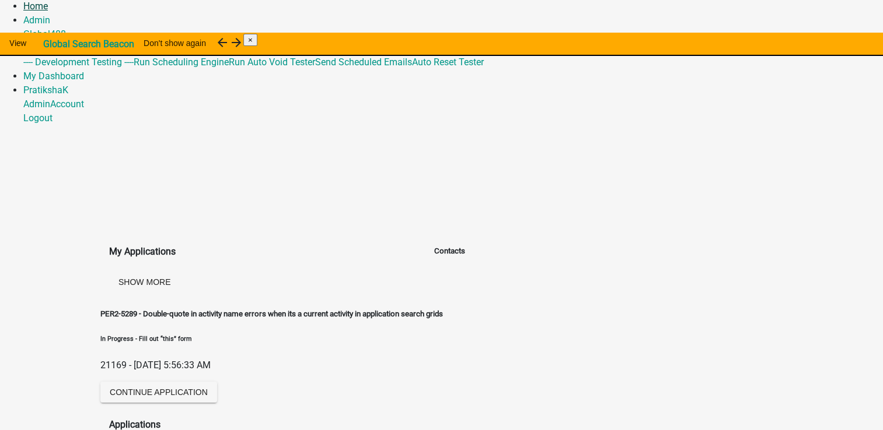
click at [48, 12] on link "Home" at bounding box center [35, 6] width 24 height 11
click at [50, 19] on link "Admin" at bounding box center [36, 20] width 27 height 11
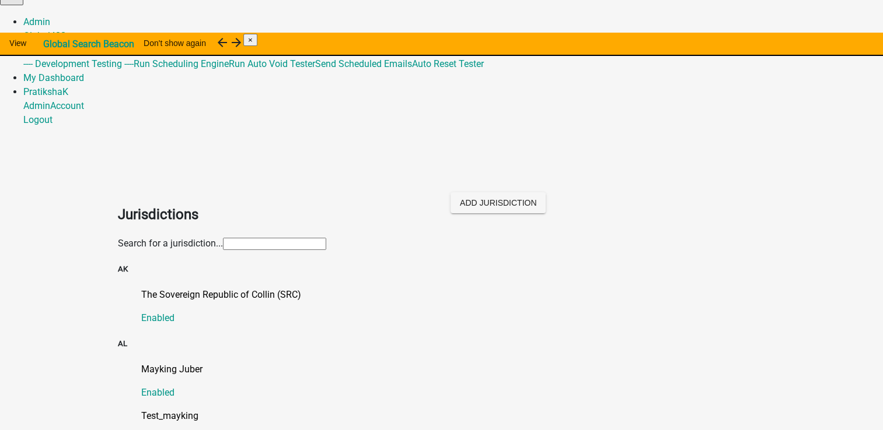
scroll to position [30, 0]
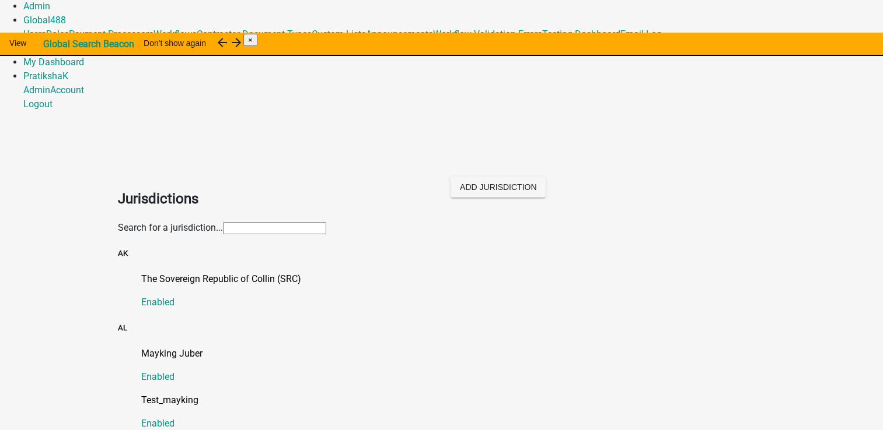
click at [326, 222] on input "text" at bounding box center [274, 228] width 103 height 12
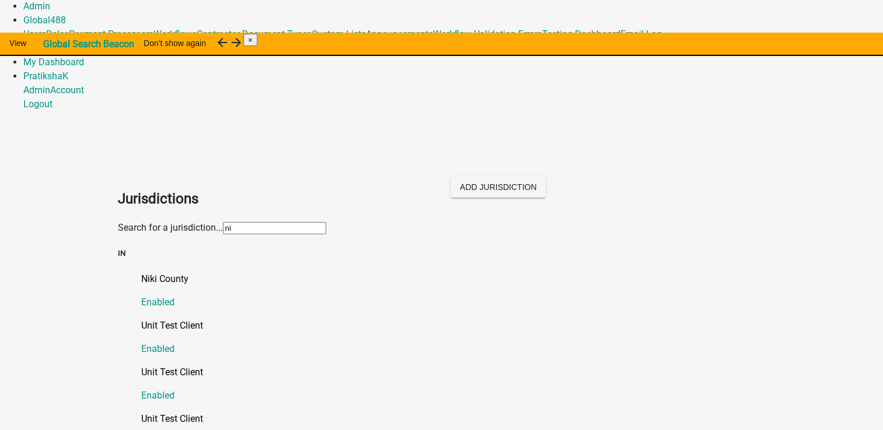
scroll to position [0, 0]
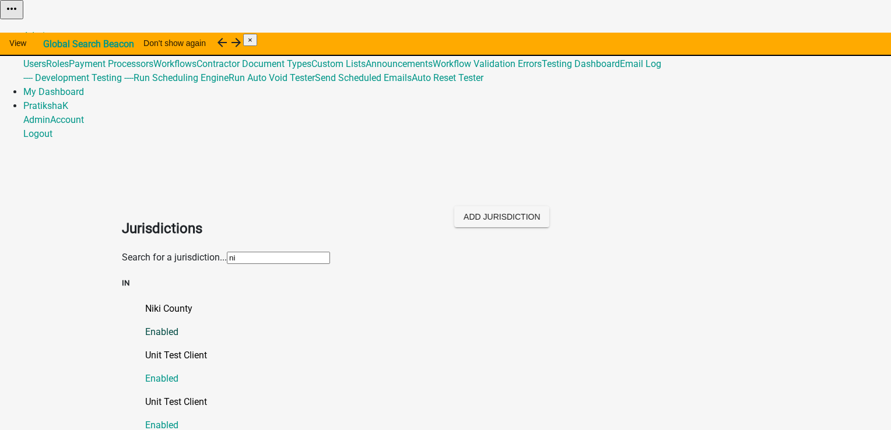
type input "ni"
click at [149, 302] on link "Niki County Enabled" at bounding box center [457, 320] width 624 height 37
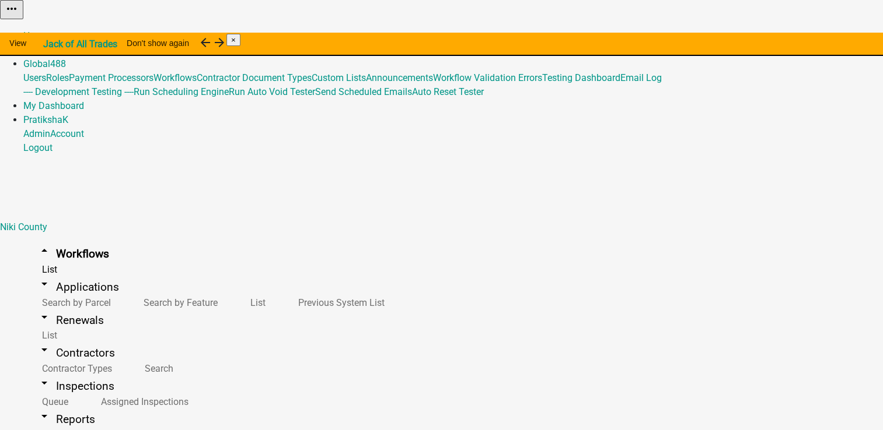
click at [59, 274] on link "arrow_drop_down Applications" at bounding box center [78, 287] width 110 height 27
click at [232, 290] on link "List" at bounding box center [256, 302] width 48 height 25
